Goal: Task Accomplishment & Management: Use online tool/utility

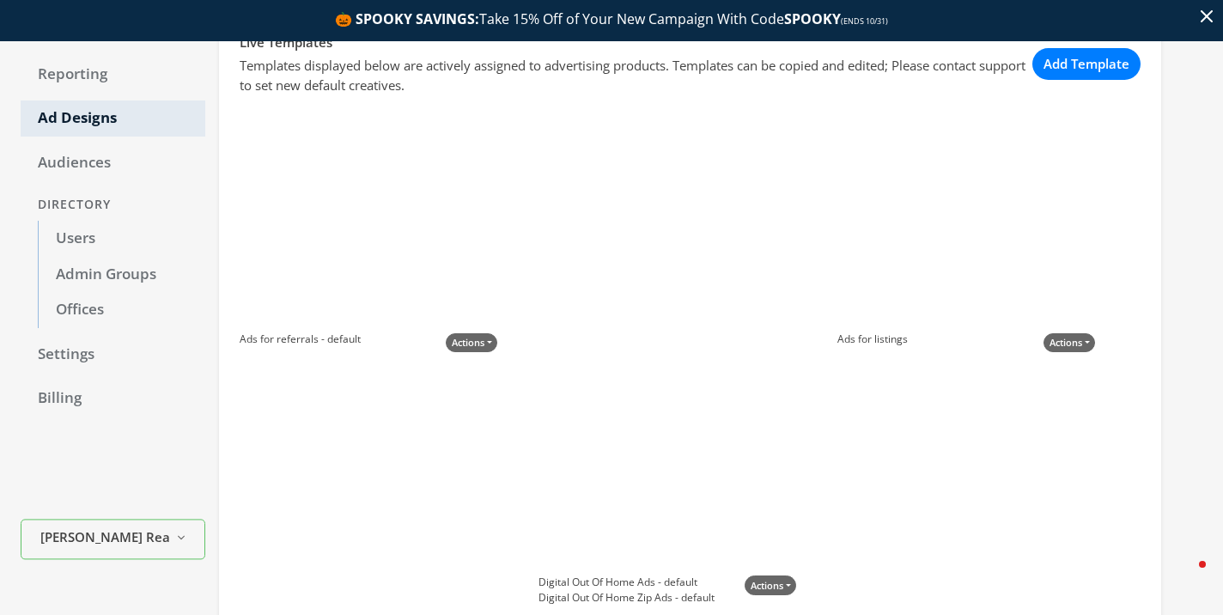
scroll to position [160, 0]
click at [1054, 64] on button "Add Template" at bounding box center [1086, 66] width 108 height 32
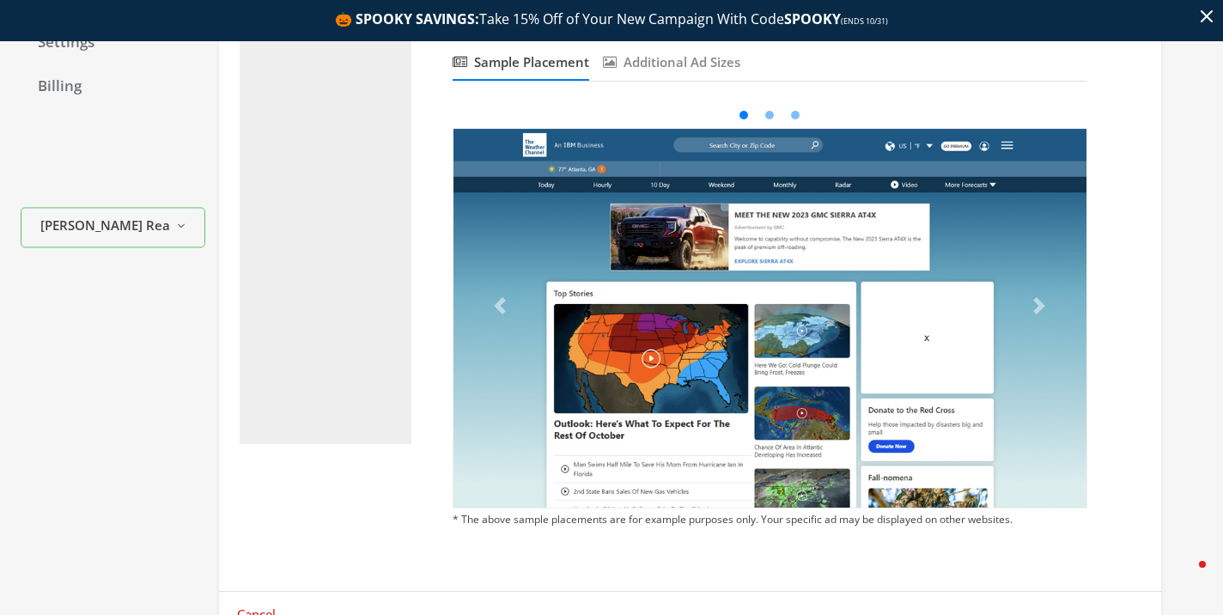
scroll to position [383, 0]
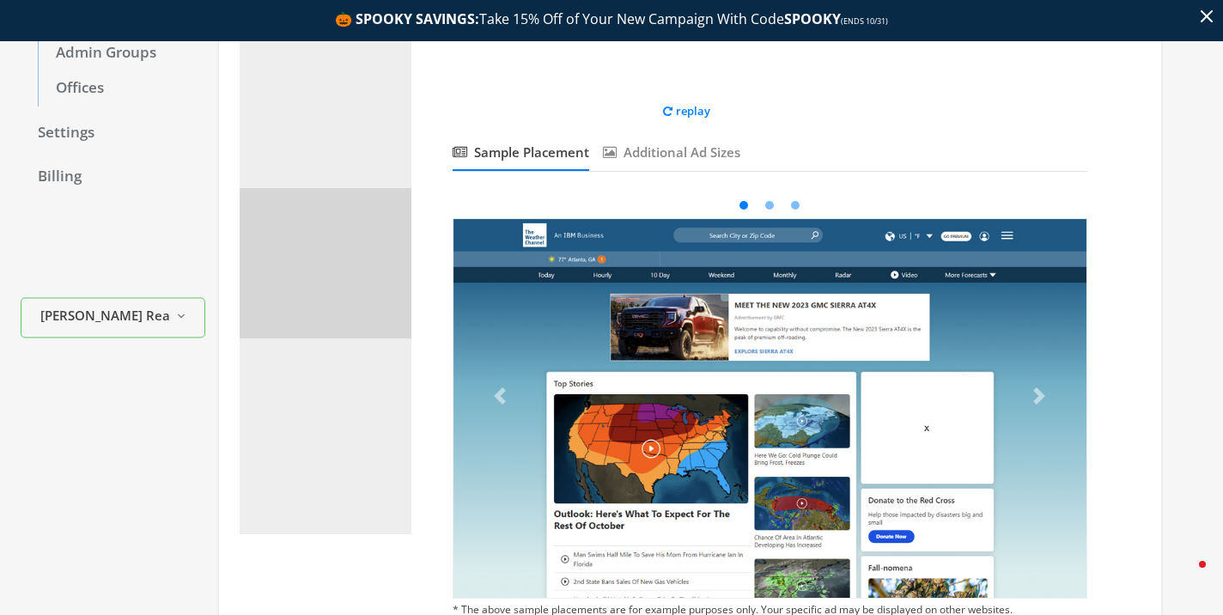
click at [349, 309] on div at bounding box center [325, 263] width 131 height 109
click at [337, 280] on div at bounding box center [325, 263] width 131 height 109
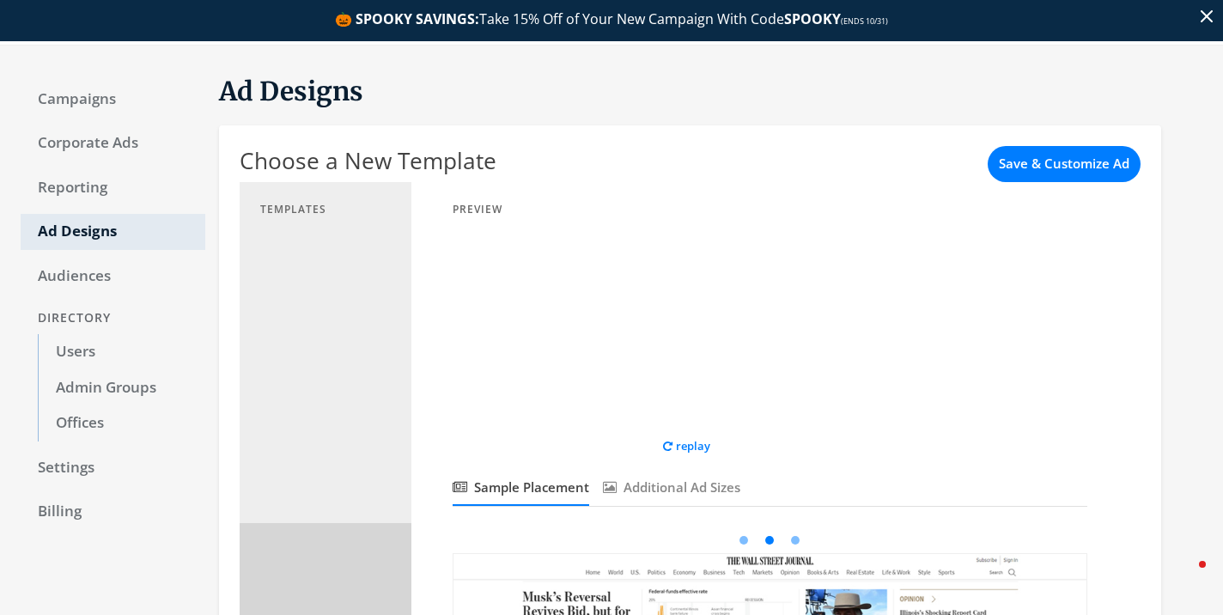
scroll to position [20, 0]
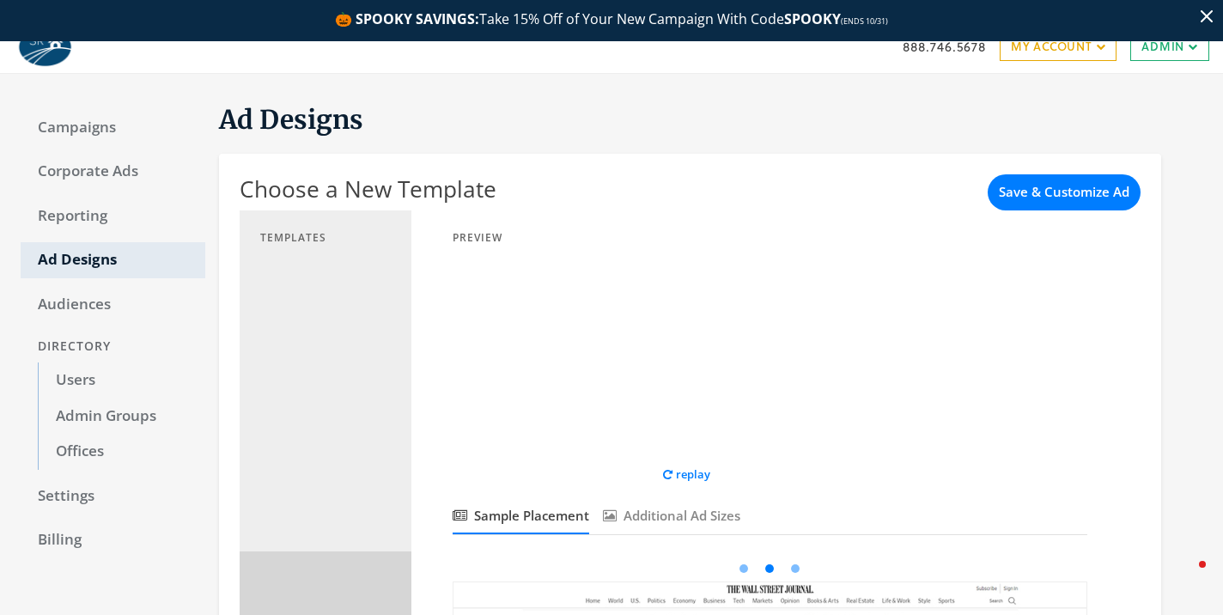
click at [596, 344] on div at bounding box center [581, 358] width 258 height 215
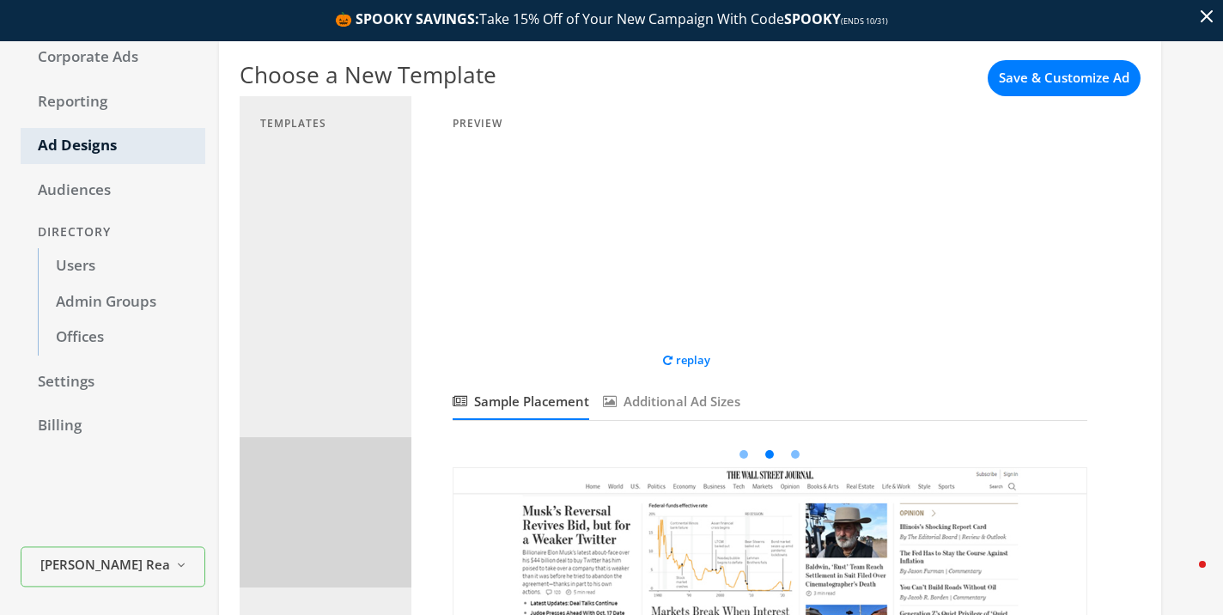
scroll to position [0, 0]
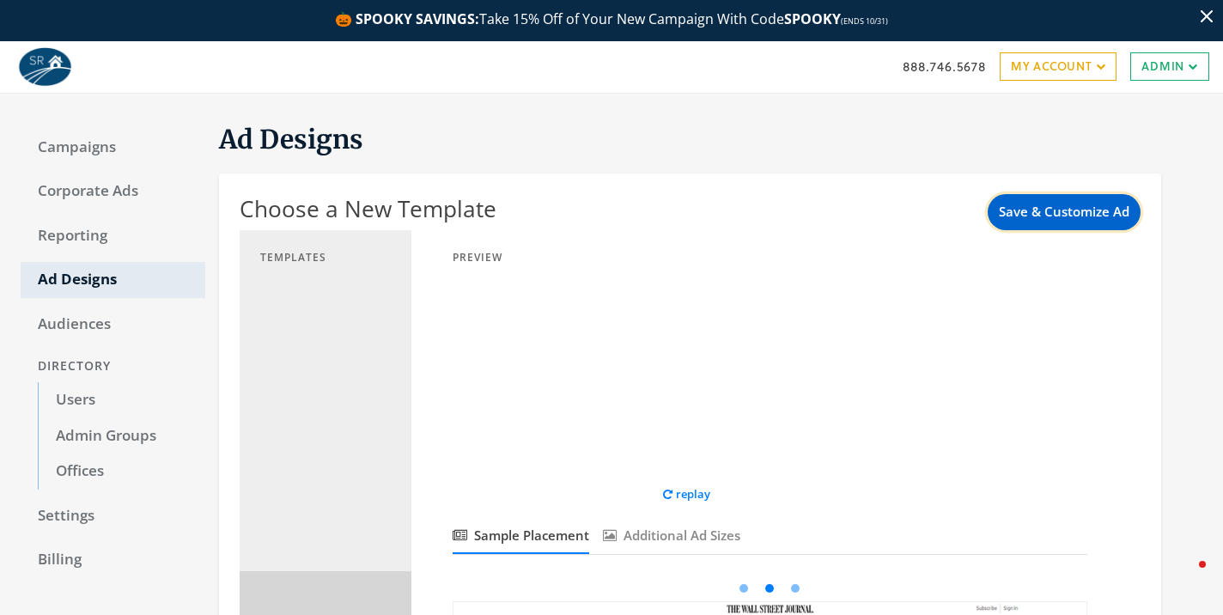
click at [1073, 226] on button "Save & Customize Ad" at bounding box center [1063, 212] width 153 height 36
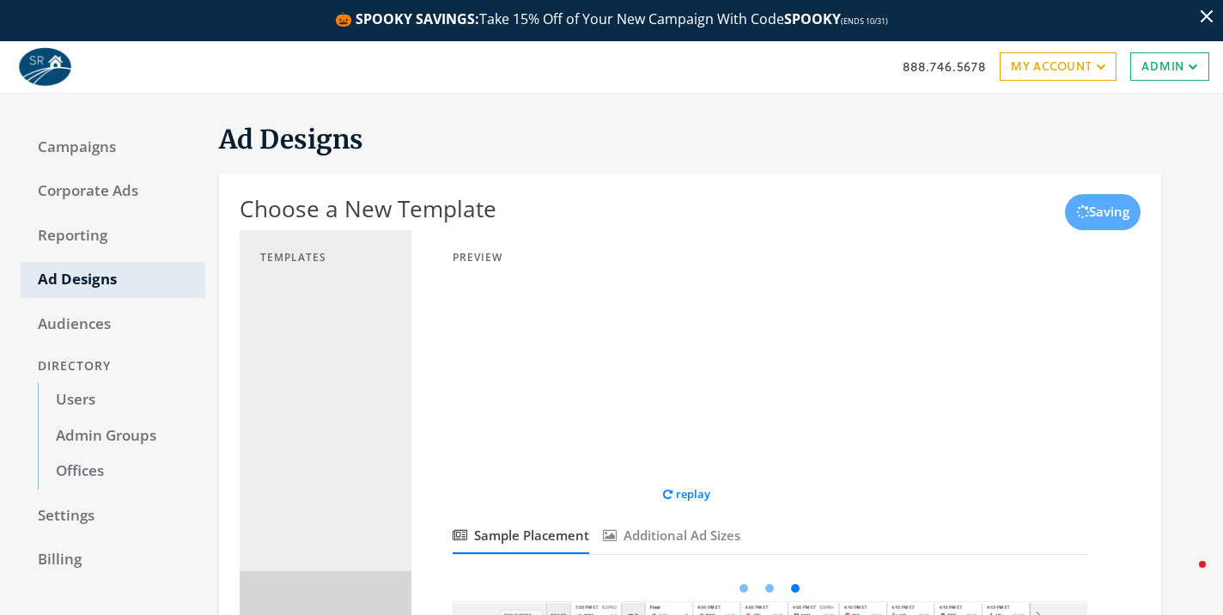
scroll to position [52, 0]
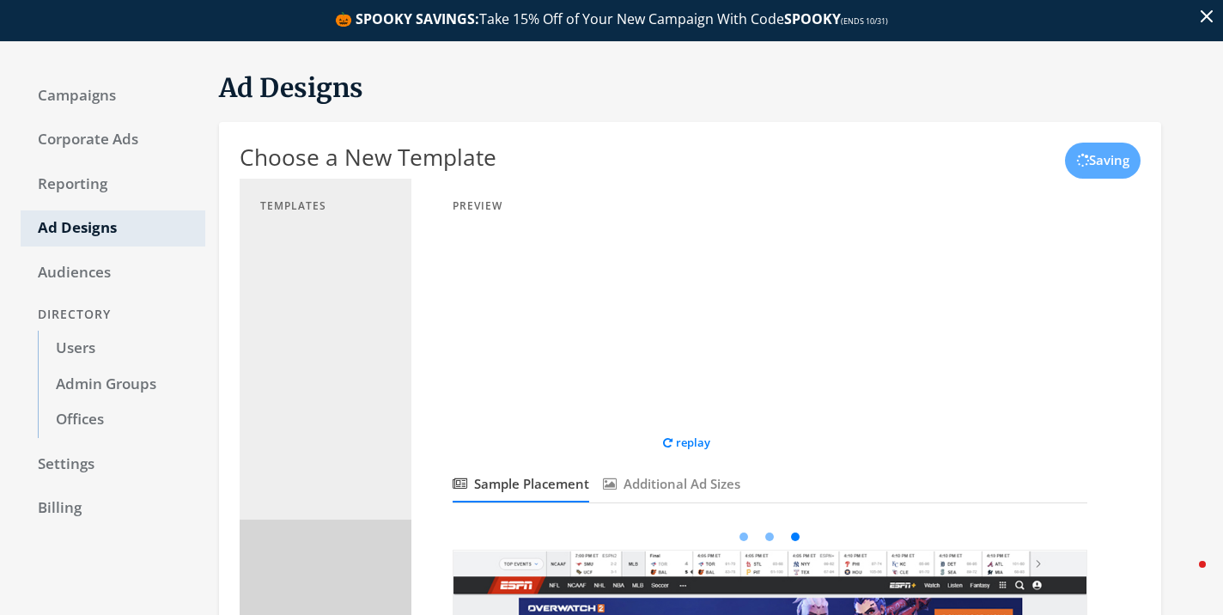
select select "circle"
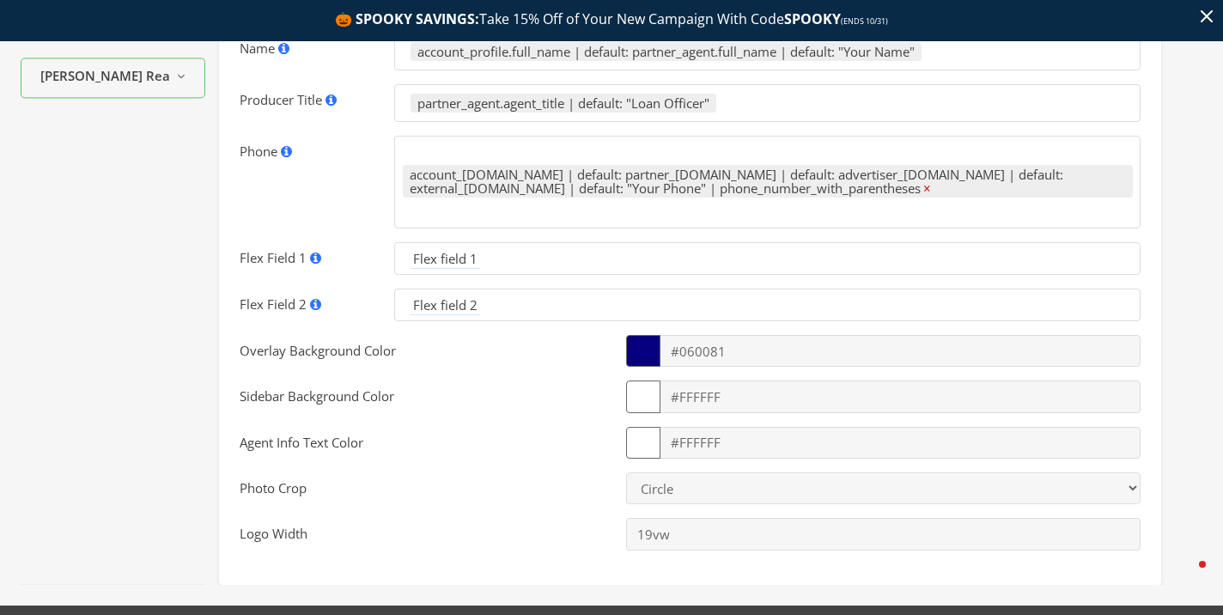
scroll to position [665, 0]
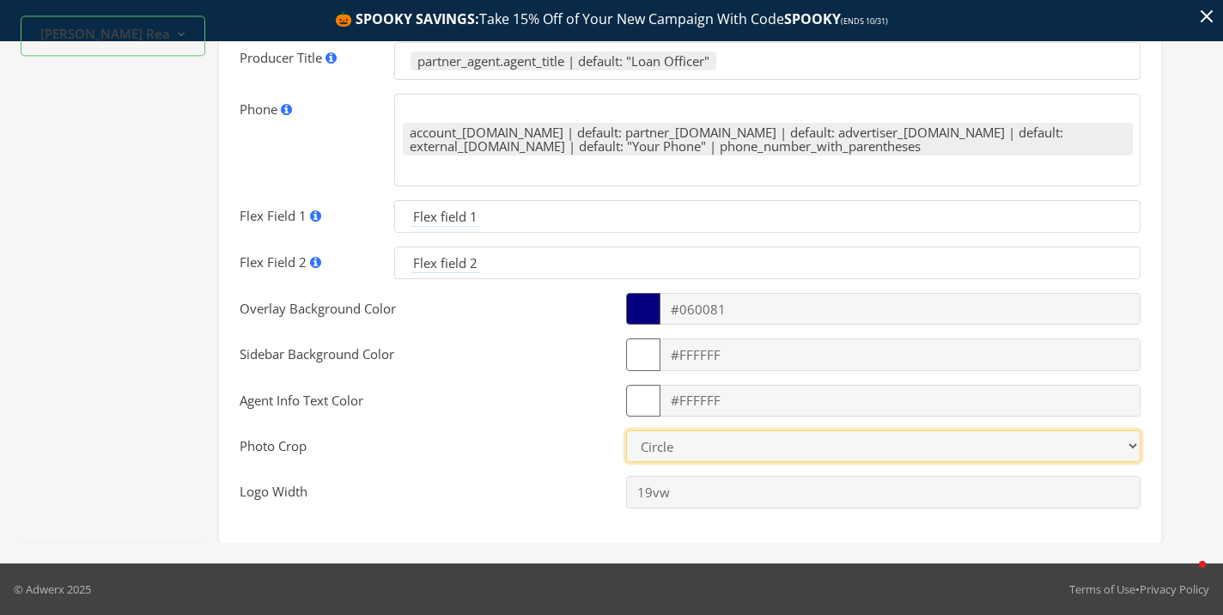
click at [659, 440] on select "Select a value Circle Square" at bounding box center [883, 446] width 514 height 32
